Goal: Information Seeking & Learning: Learn about a topic

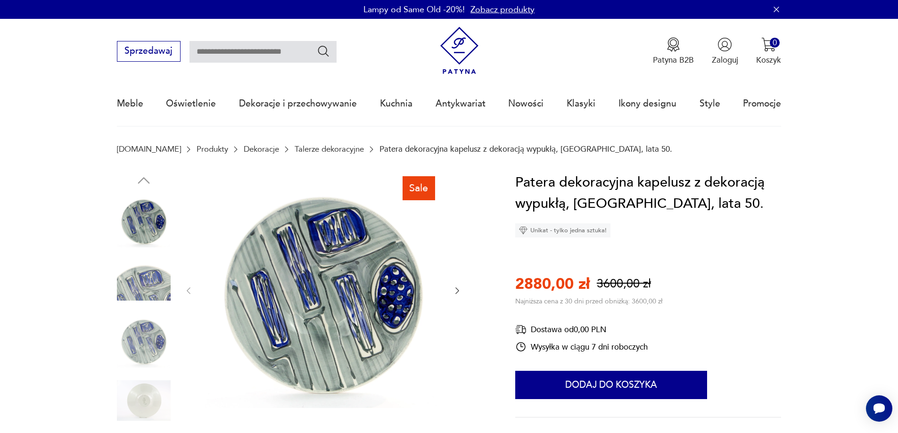
click at [458, 293] on icon "button" at bounding box center [457, 290] width 9 height 9
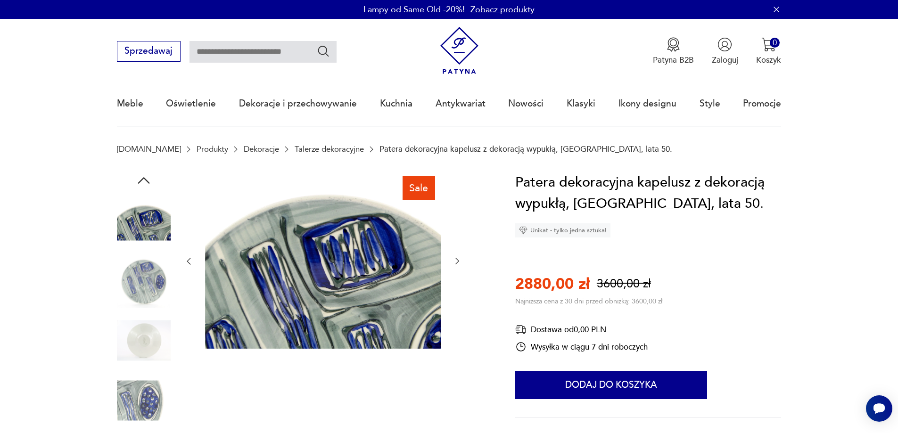
click at [456, 261] on icon "button" at bounding box center [457, 260] width 9 height 9
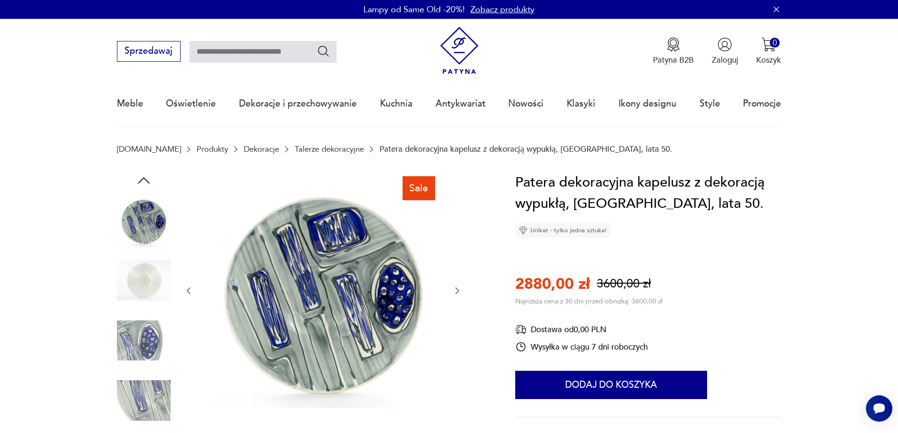
click at [454, 291] on icon "button" at bounding box center [457, 290] width 9 height 9
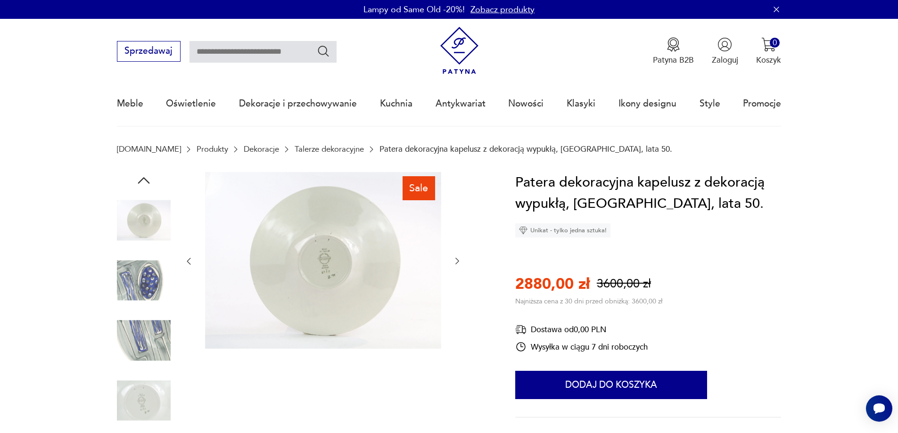
click at [458, 262] on icon "button" at bounding box center [457, 260] width 9 height 9
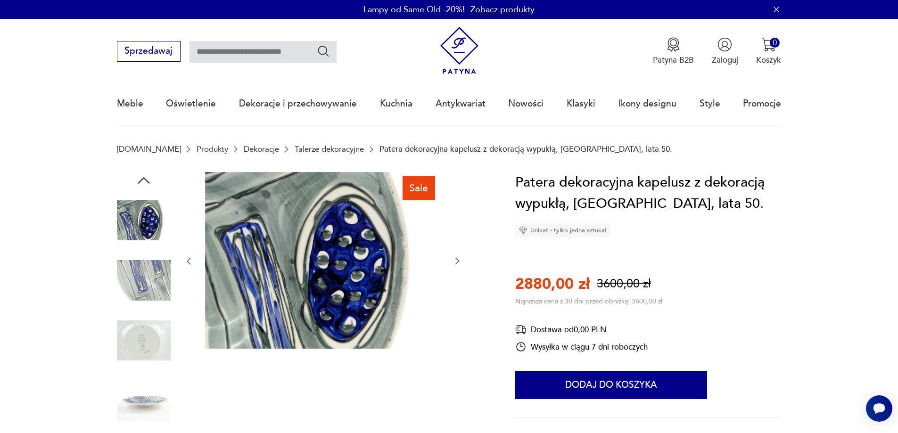
click at [458, 262] on icon "button" at bounding box center [457, 260] width 9 height 9
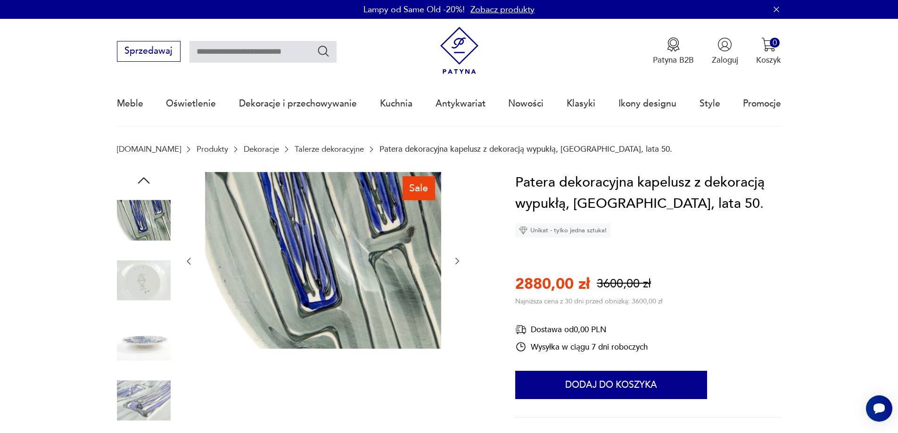
click at [458, 262] on icon "button" at bounding box center [457, 260] width 9 height 9
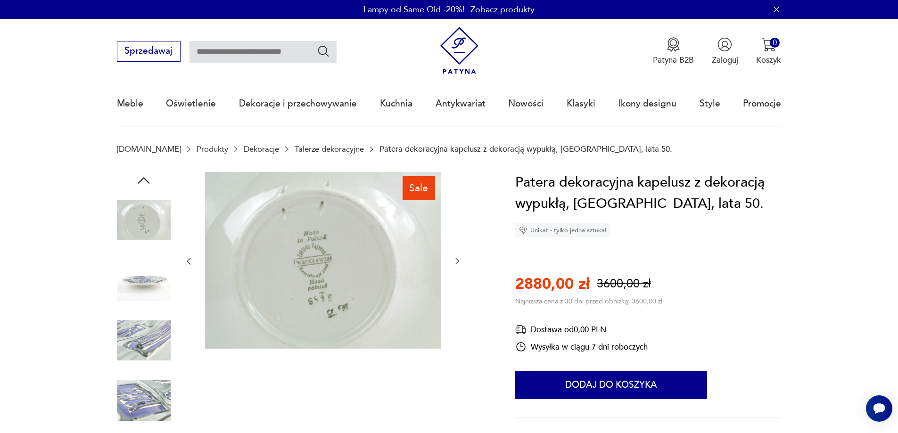
click at [458, 262] on icon "button" at bounding box center [457, 260] width 9 height 9
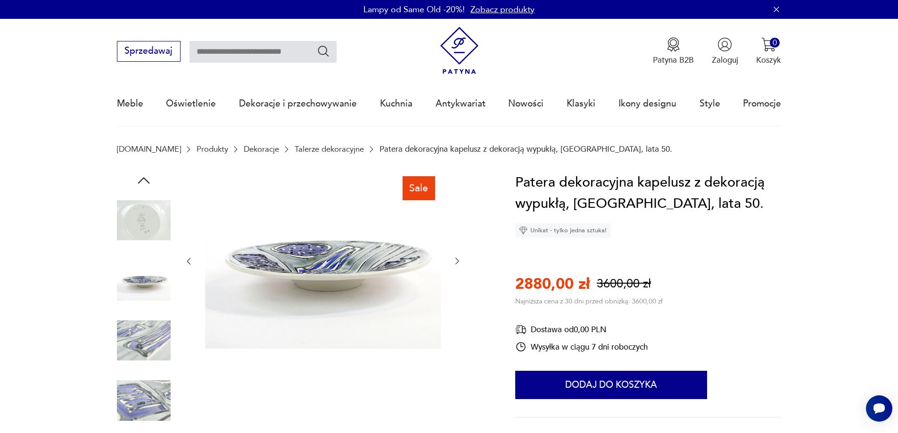
click at [458, 262] on icon "button" at bounding box center [457, 260] width 9 height 9
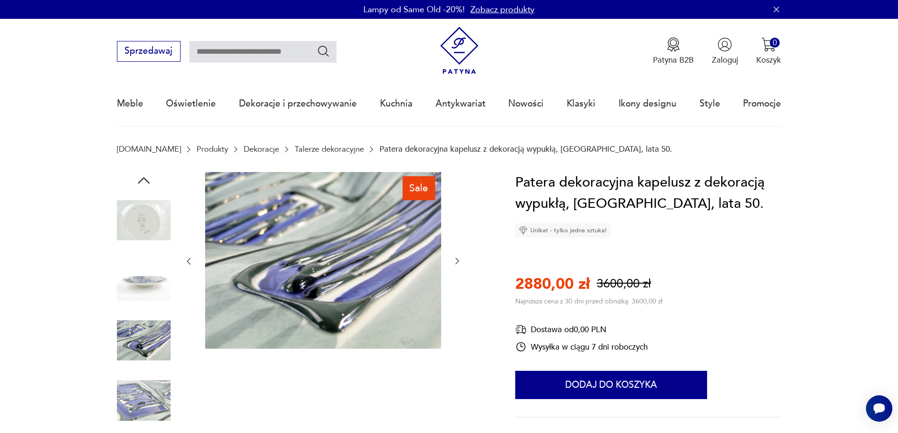
click at [458, 262] on icon "button" at bounding box center [457, 260] width 9 height 9
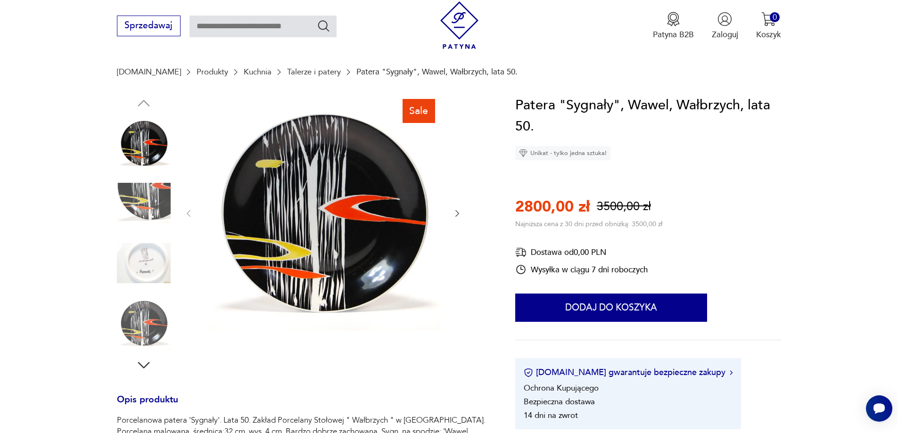
scroll to position [94, 0]
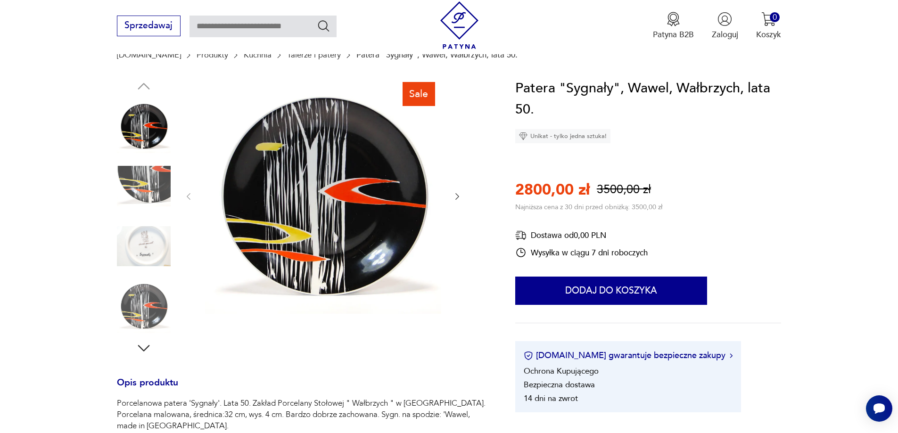
click at [458, 196] on icon "button" at bounding box center [457, 196] width 9 height 9
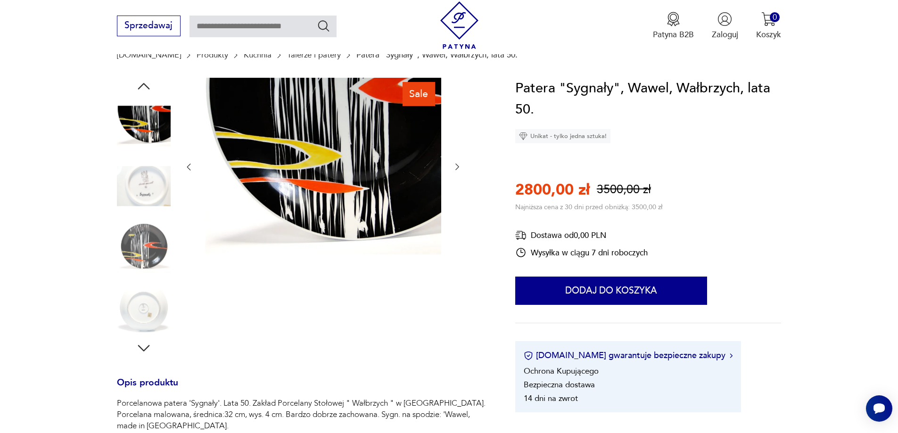
scroll to position [141, 0]
